Goal: Register for event/course

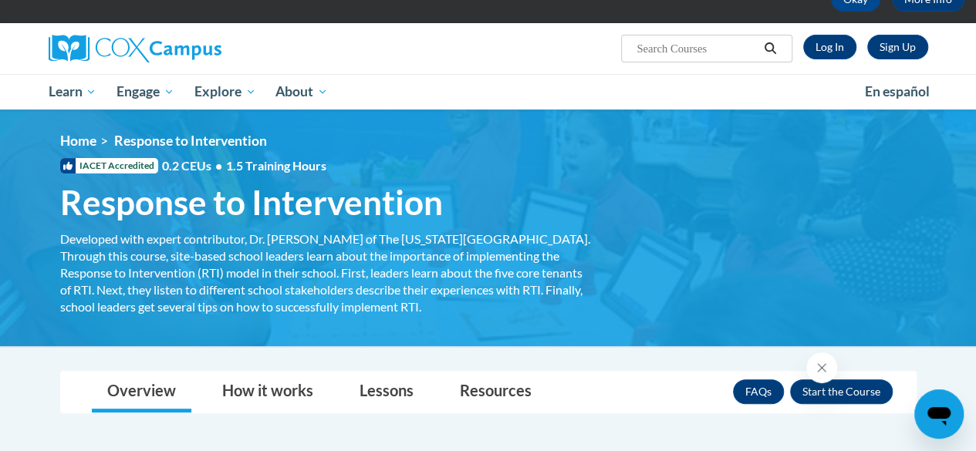
scroll to position [96, 0]
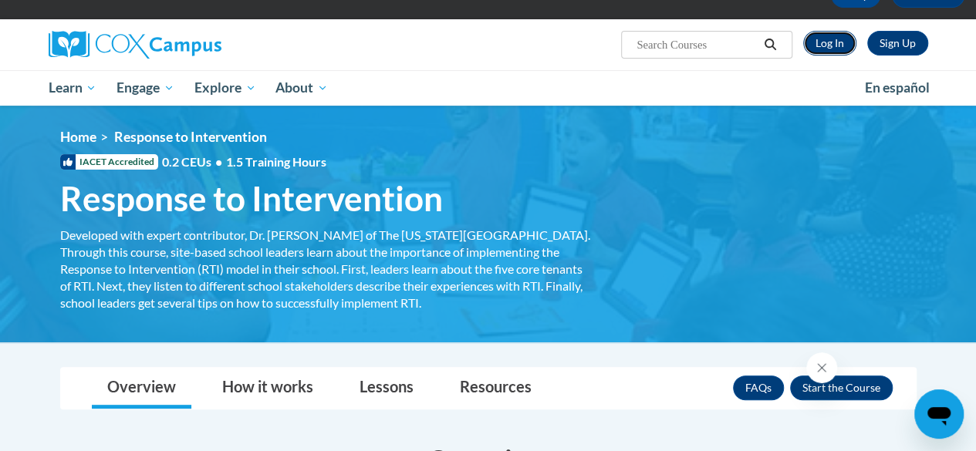
click at [833, 41] on link "Log In" at bounding box center [829, 43] width 53 height 25
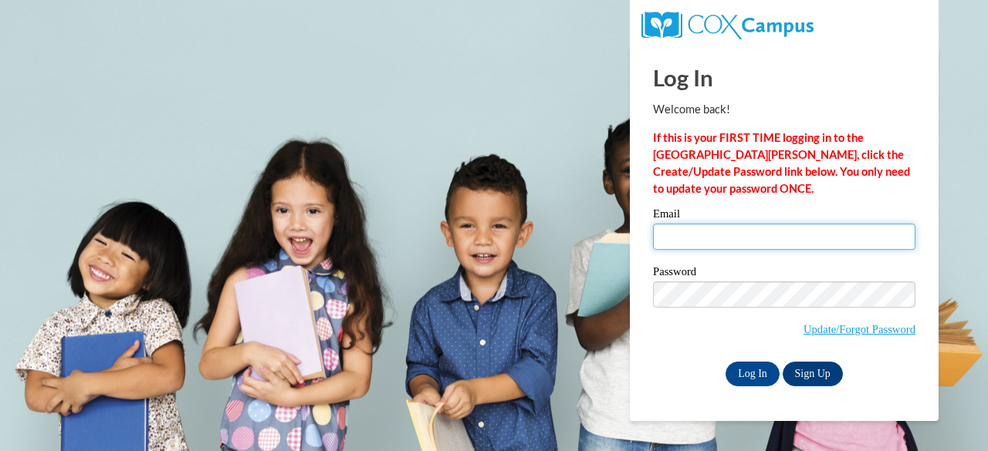
click at [752, 235] on input "Email" at bounding box center [784, 237] width 262 height 26
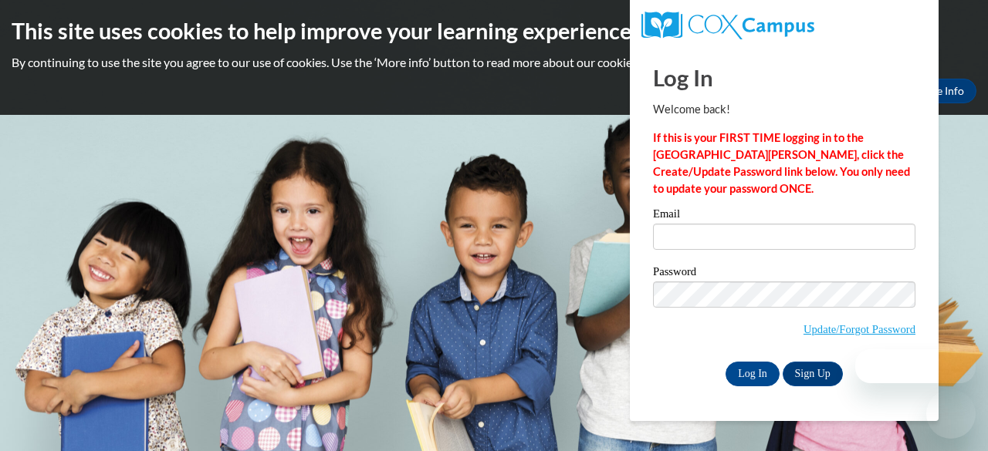
click at [829, 169] on strong "If this is your FIRST TIME logging in to the [GEOGRAPHIC_DATA][PERSON_NAME], cl…" at bounding box center [781, 163] width 257 height 64
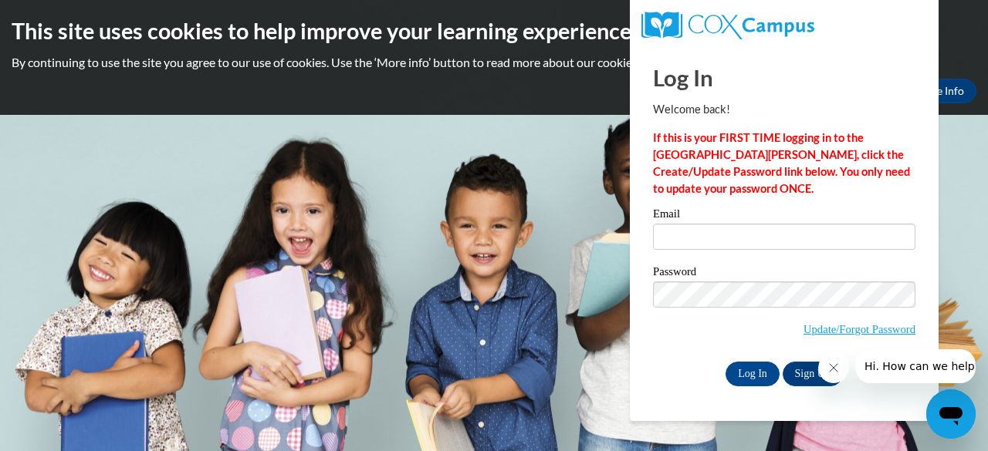
click at [820, 381] on div at bounding box center [896, 367] width 157 height 34
click at [810, 373] on link "Sign Up" at bounding box center [812, 374] width 60 height 25
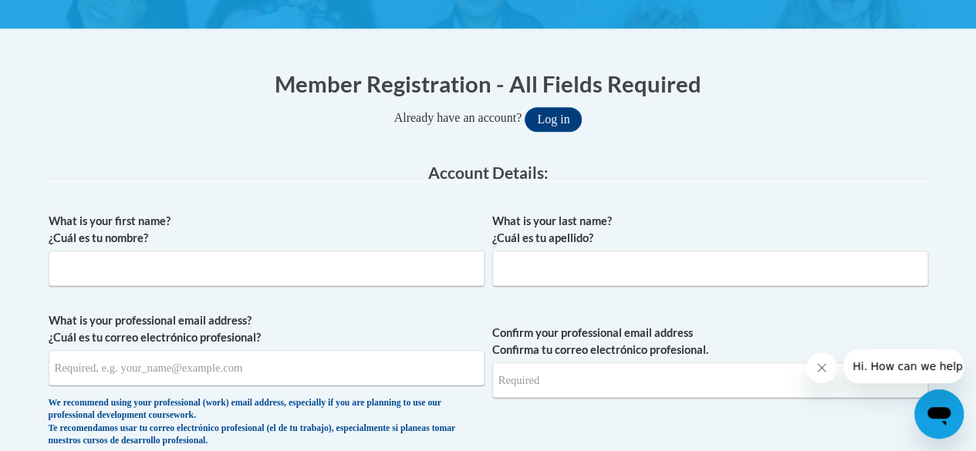
scroll to position [272, 0]
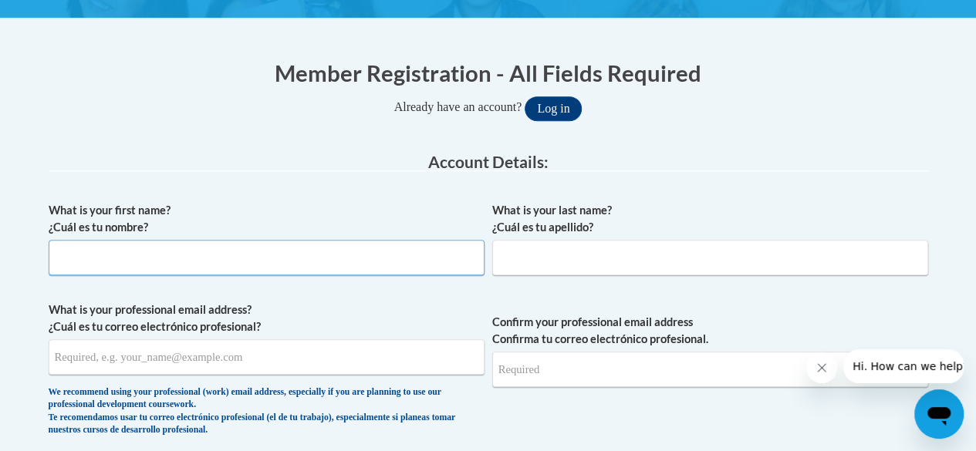
click at [364, 255] on input "What is your first name? ¿Cuál es tu nombre?" at bounding box center [267, 257] width 436 height 35
type input "Chasie"
type input "Stokes"
type input "cmstok8785@ung.edu"
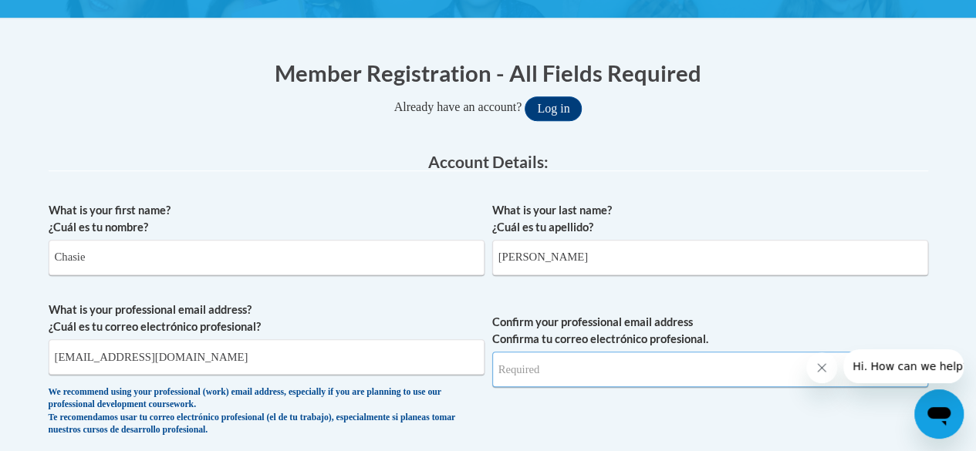
type input "cmstok8785@ung.edu"
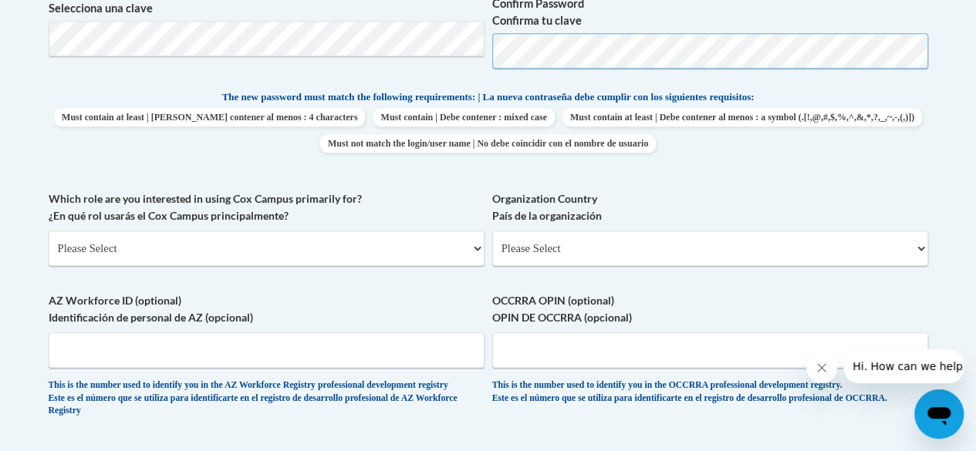
scroll to position [751, 0]
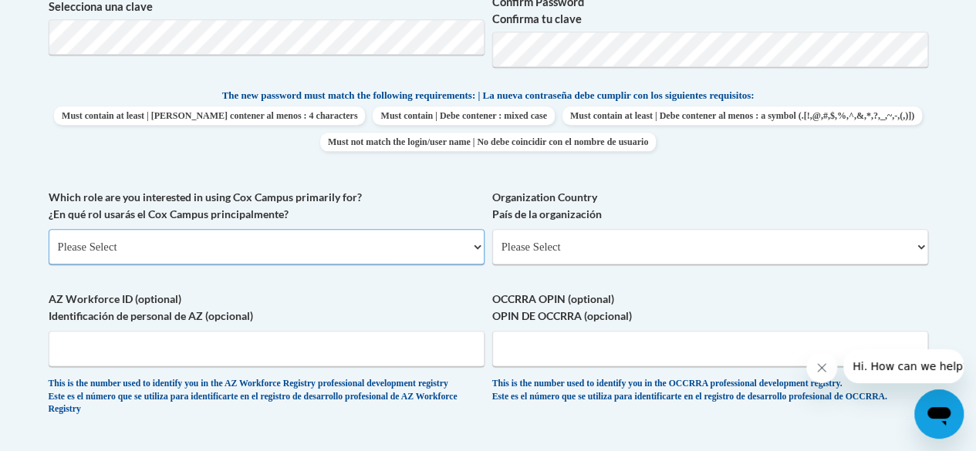
click at [216, 242] on select "Please Select College/University | Colegio/Universidad Community/Nonprofit Part…" at bounding box center [267, 246] width 436 height 35
select select "5a18ea06-2b54-4451-96f2-d152daf9eac5"
click at [49, 229] on select "Please Select College/University | Colegio/Universidad Community/Nonprofit Part…" at bounding box center [267, 246] width 436 height 35
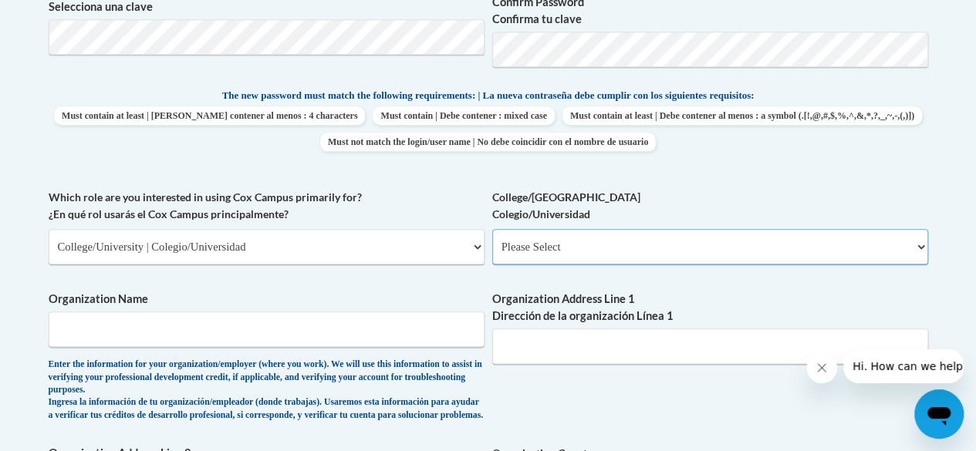
click at [553, 258] on select "Please Select College/University Staff | Empleado universitario College/Univers…" at bounding box center [710, 246] width 436 height 35
select select "99b32b07-cffc-426c-8bf6-0cd77760d84b"
click at [492, 229] on select "Please Select College/University Staff | Empleado universitario College/Univers…" at bounding box center [710, 246] width 436 height 35
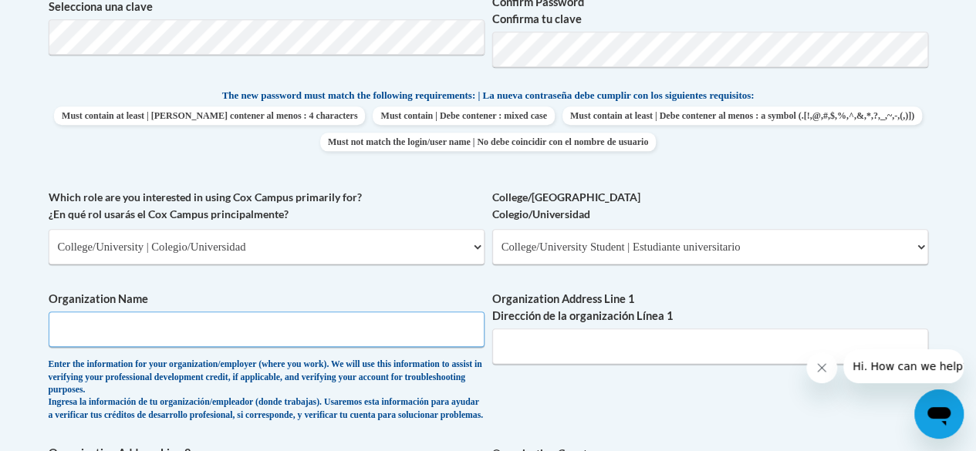
click at [382, 326] on input "Organization Name" at bounding box center [267, 329] width 436 height 35
type input "University of North Georgia"
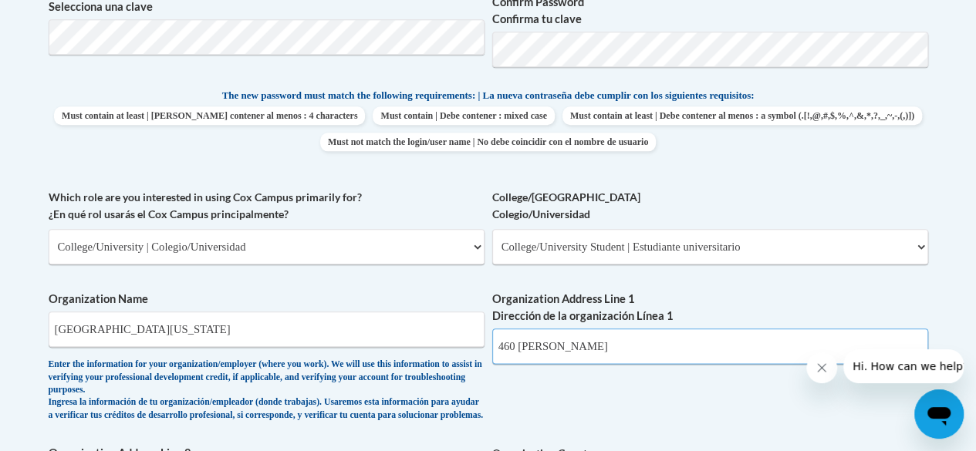
click at [597, 351] on input "460 Hayden lane" at bounding box center [710, 346] width 436 height 35
type input "4"
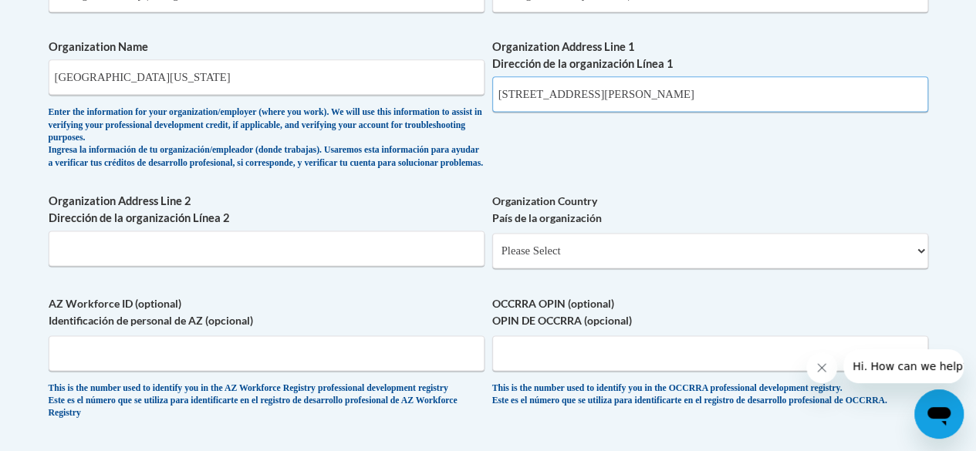
scroll to position [1008, 0]
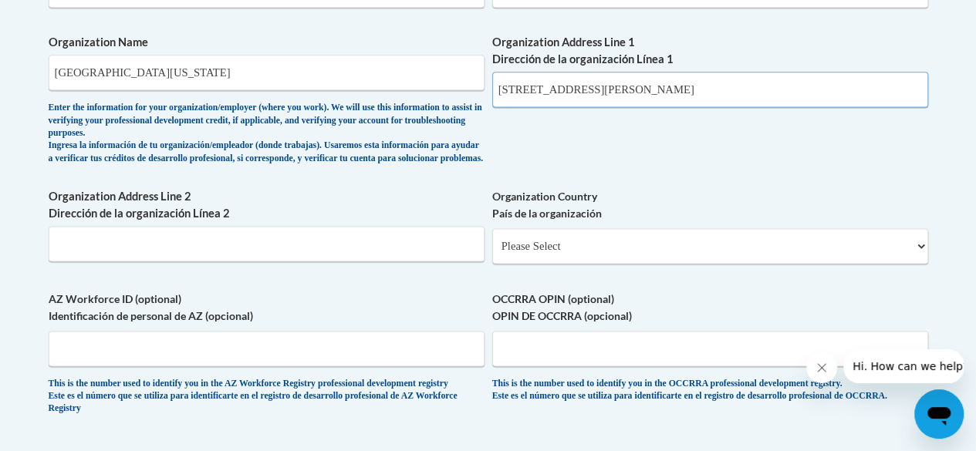
type input "3820 Mundy Mill Rd"
click at [601, 257] on select "Please Select United States | Estados Unidos Outside of the United States | Fue…" at bounding box center [710, 245] width 436 height 35
select select "ad49bcad-a171-4b2e-b99c-48b446064914"
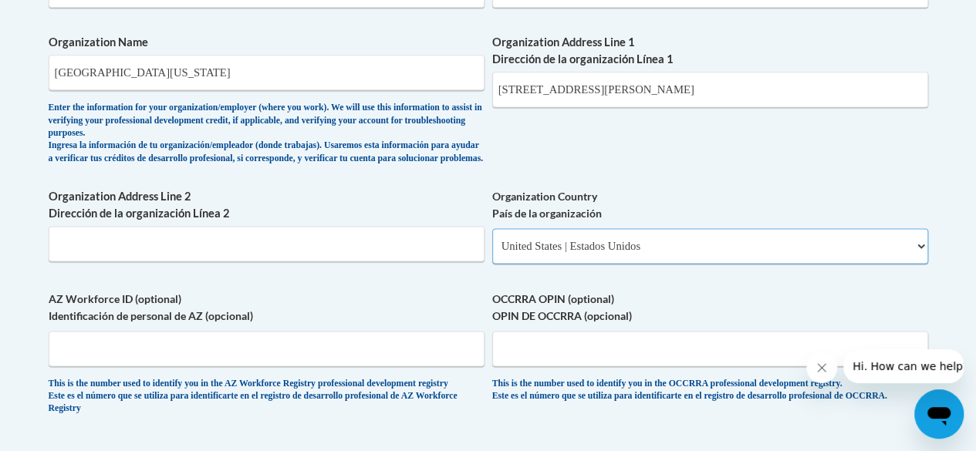
click at [492, 240] on select "Please Select United States | Estados Unidos Outside of the United States | Fue…" at bounding box center [710, 245] width 436 height 35
select select
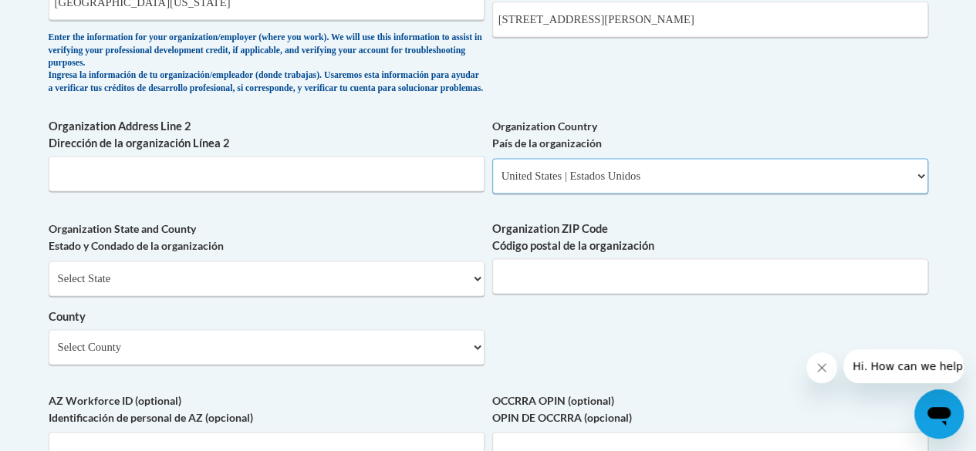
scroll to position [1122, 0]
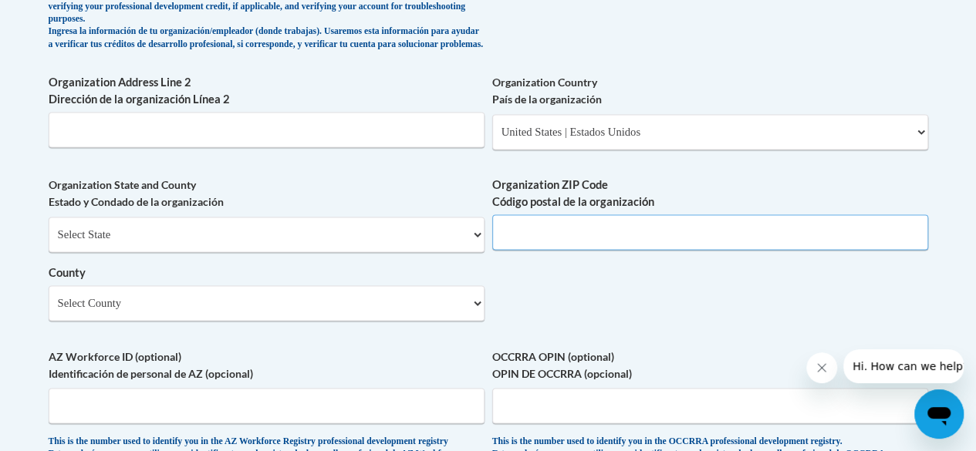
click at [674, 248] on input "Organization ZIP Code Código postal de la organización" at bounding box center [710, 232] width 436 height 35
type input "30566"
click at [239, 316] on select "Select County Appling Atkinson Bacon Baker Baldwin Banks Barrow Bartow Ben Hill…" at bounding box center [267, 303] width 436 height 35
select select "Hall"
click at [49, 297] on select "Select County Appling Atkinson Bacon Baker Baldwin Banks Barrow Bartow Ben Hill…" at bounding box center [267, 303] width 436 height 35
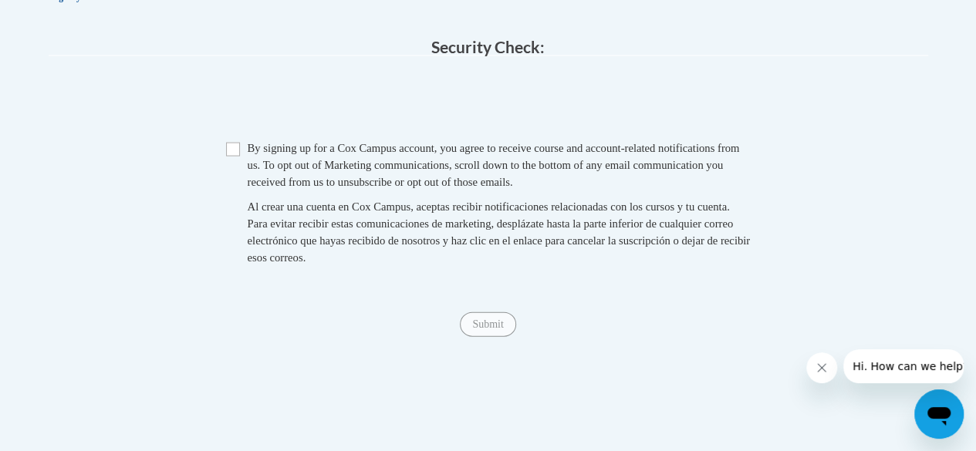
scroll to position [1599, 0]
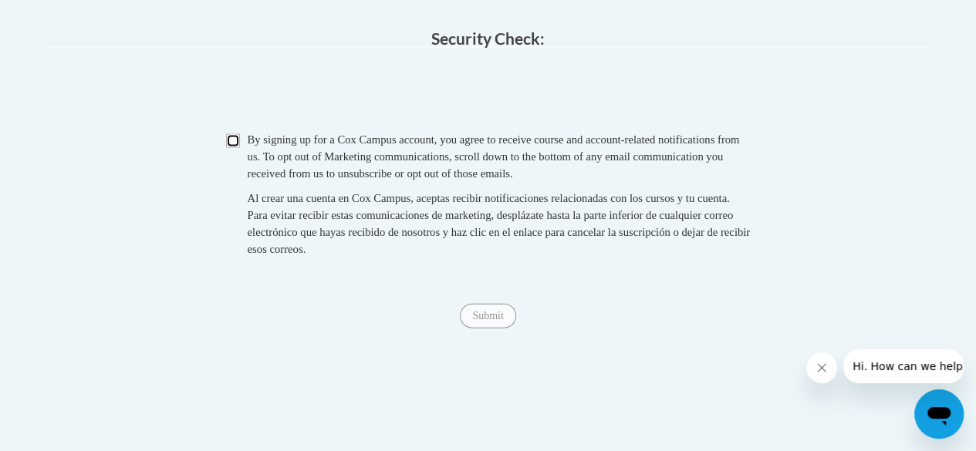
click at [238, 148] on input "Checkbox" at bounding box center [233, 141] width 14 height 14
checkbox input "true"
click at [496, 329] on input "Submit" at bounding box center [488, 316] width 56 height 25
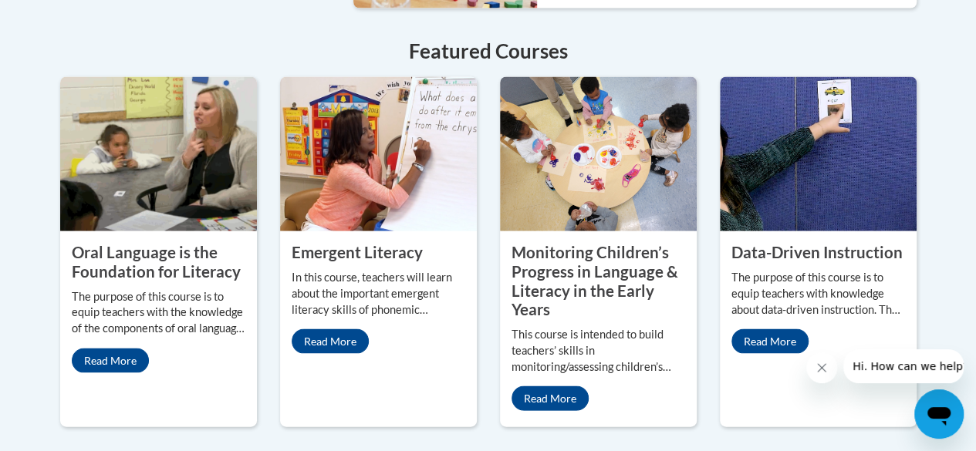
scroll to position [1430, 0]
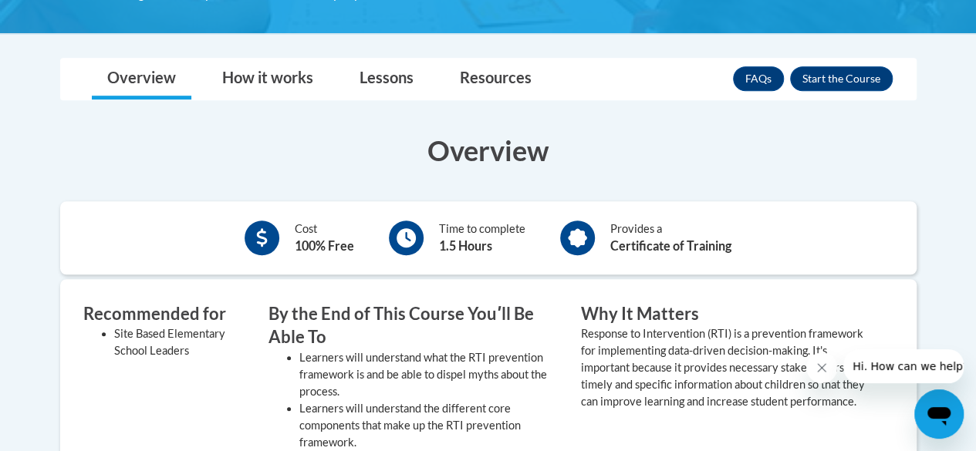
scroll to position [403, 0]
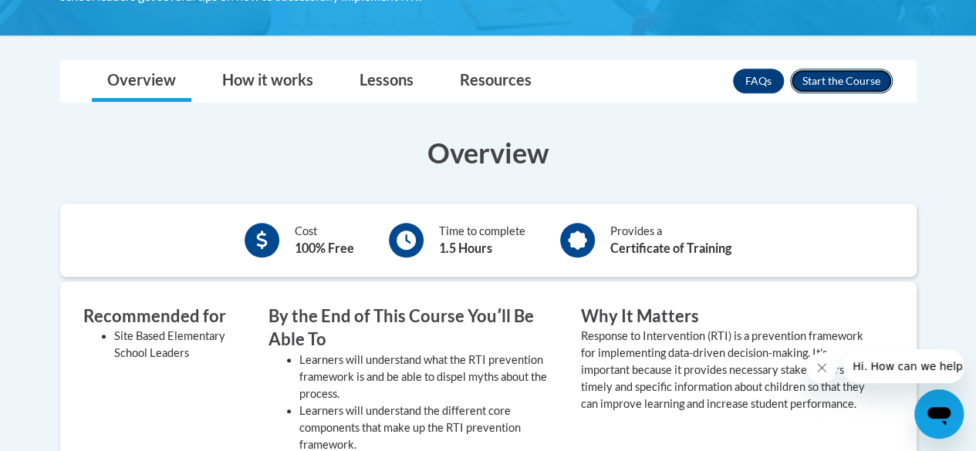
click at [849, 73] on button "Enroll" at bounding box center [841, 81] width 103 height 25
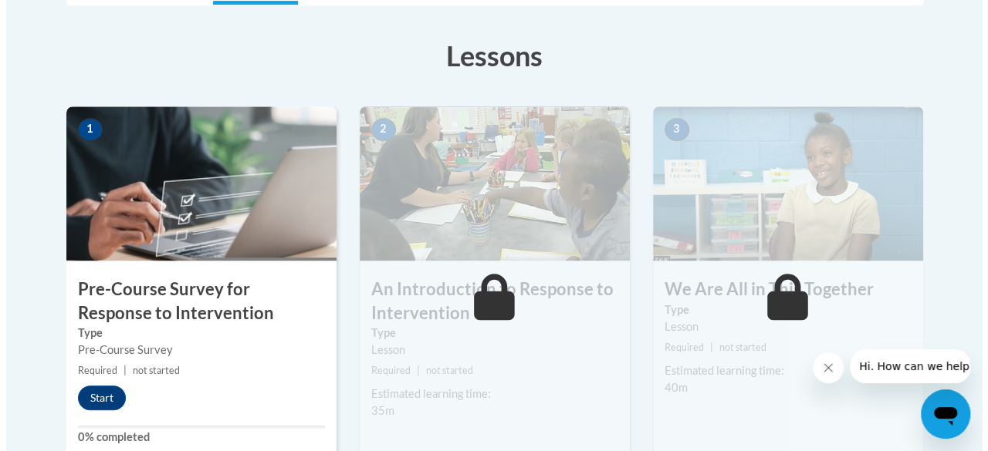
scroll to position [457, 0]
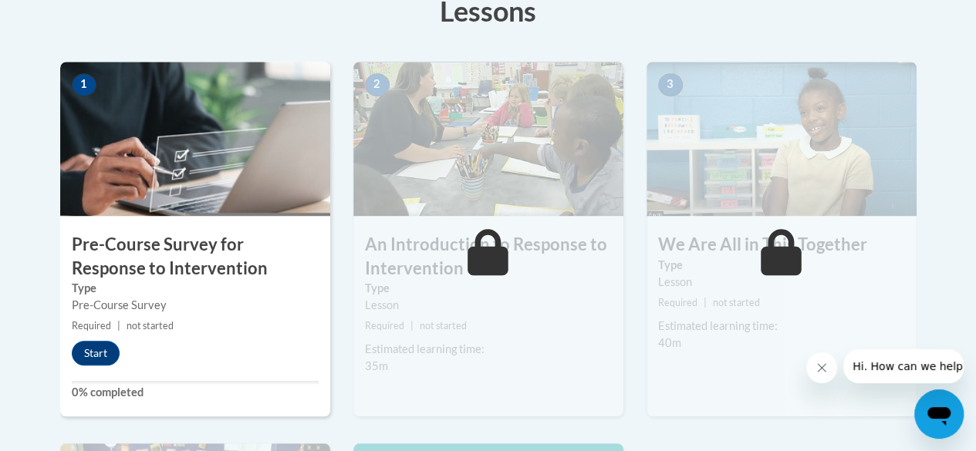
click at [117, 335] on div "1 Pre-Course Survey for Response to Intervention Type Pre-Course Survey Require…" at bounding box center [195, 239] width 270 height 355
click at [103, 343] on button "Start" at bounding box center [96, 353] width 48 height 25
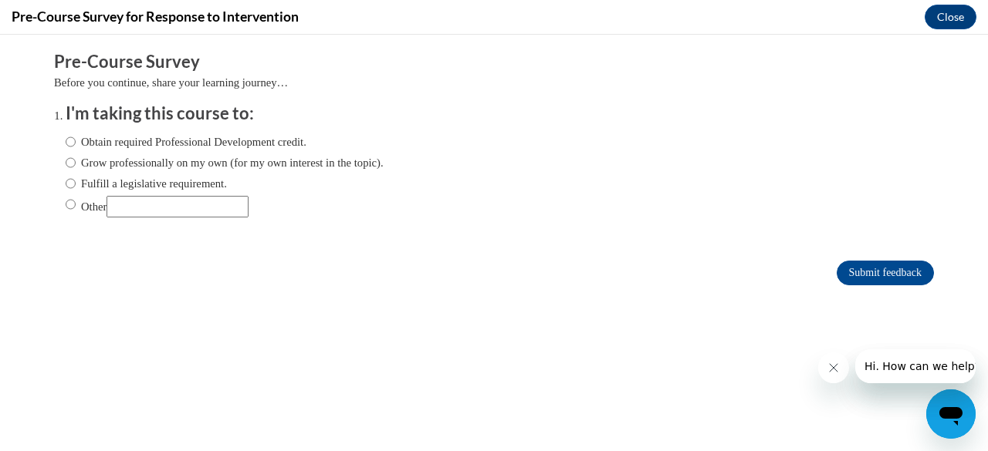
scroll to position [0, 0]
click at [167, 142] on label "Obtain required Professional Development credit." at bounding box center [186, 142] width 241 height 17
click at [76, 142] on input "Obtain required Professional Development credit." at bounding box center [71, 142] width 10 height 17
radio input "true"
click at [858, 273] on input "Submit feedback" at bounding box center [885, 273] width 97 height 25
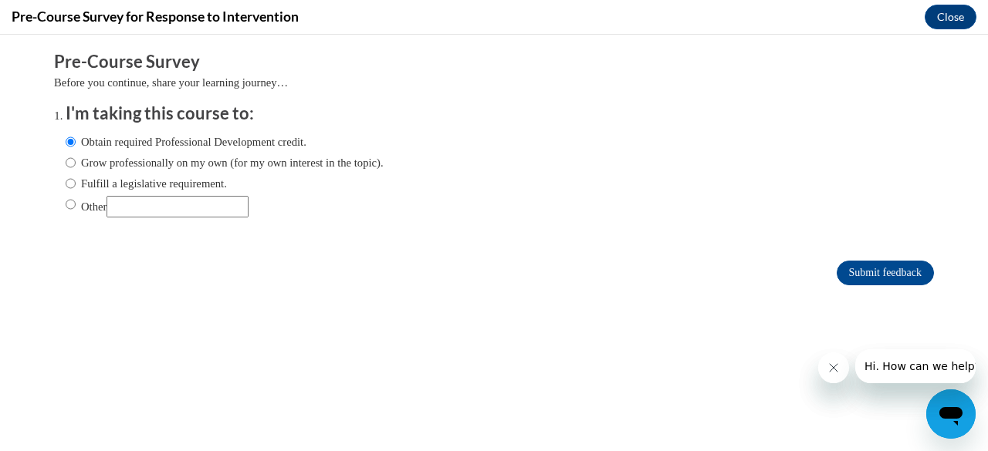
click at [839, 368] on button "Close message from company" at bounding box center [832, 368] width 31 height 31
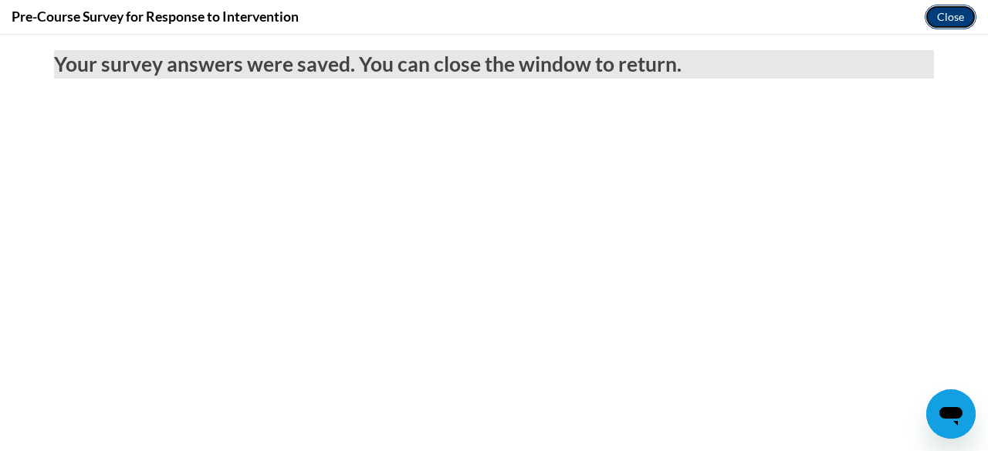
click at [951, 8] on button "Close" at bounding box center [950, 17] width 52 height 25
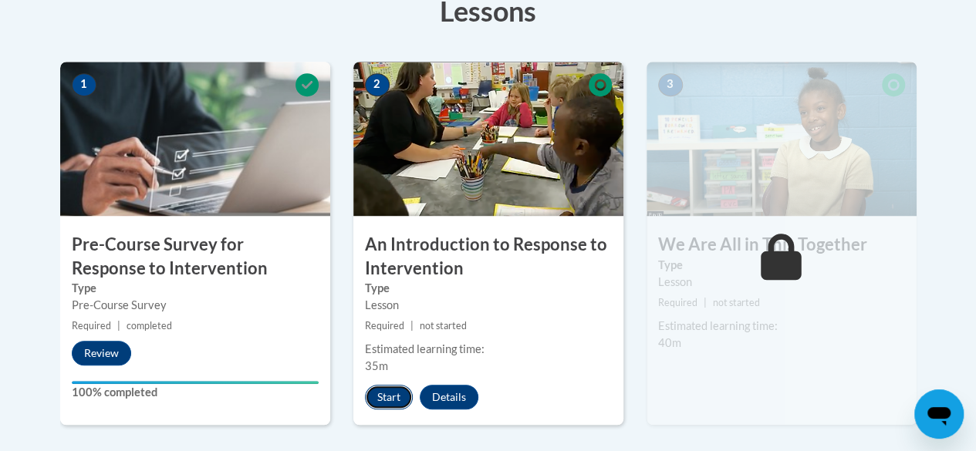
click at [405, 397] on button "Start" at bounding box center [389, 397] width 48 height 25
